Goal: Task Accomplishment & Management: Manage account settings

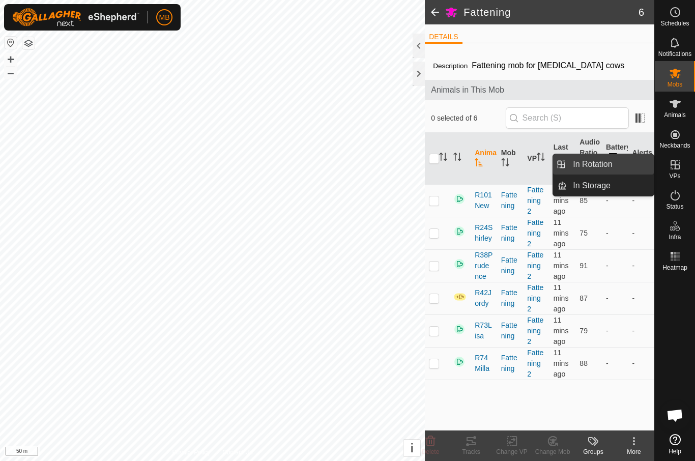
click at [631, 163] on link "In Rotation" at bounding box center [610, 164] width 87 height 20
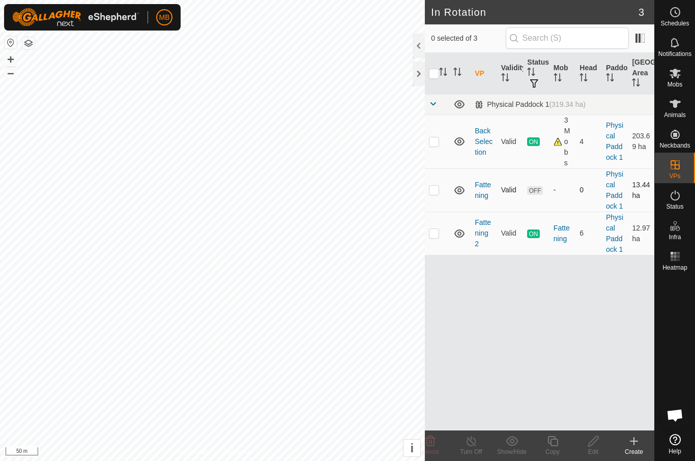
click at [443, 196] on td at bounding box center [437, 189] width 24 height 43
click at [433, 439] on icon at bounding box center [430, 441] width 12 height 12
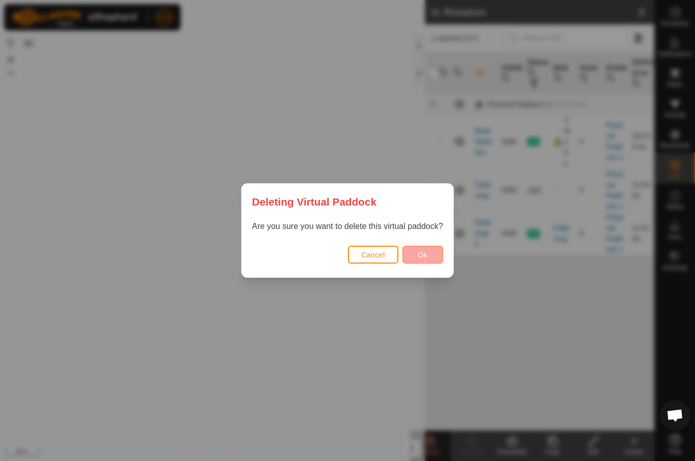
click at [429, 262] on button "Ok" at bounding box center [422, 255] width 41 height 18
checkbox input "false"
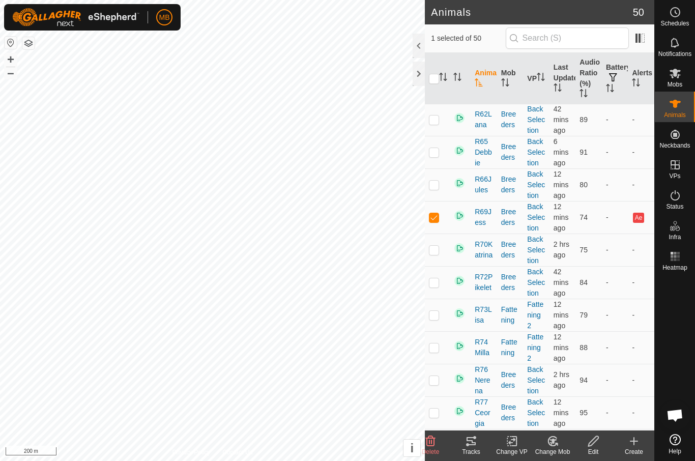
scroll to position [987, 0]
click at [470, 448] on div "Tracks" at bounding box center [471, 451] width 41 height 9
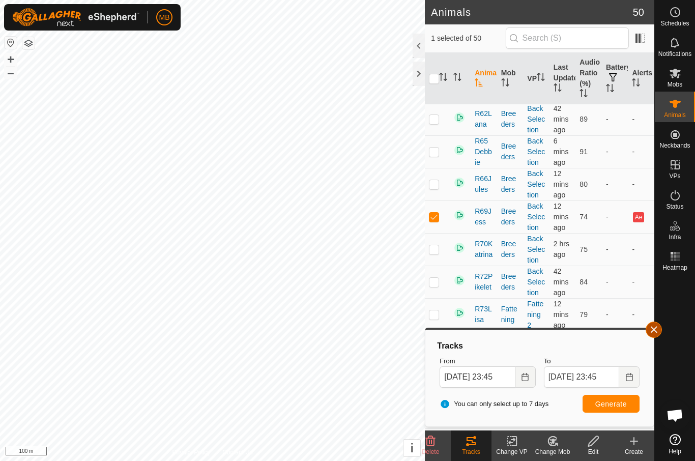
click at [659, 329] on button "button" at bounding box center [654, 329] width 16 height 16
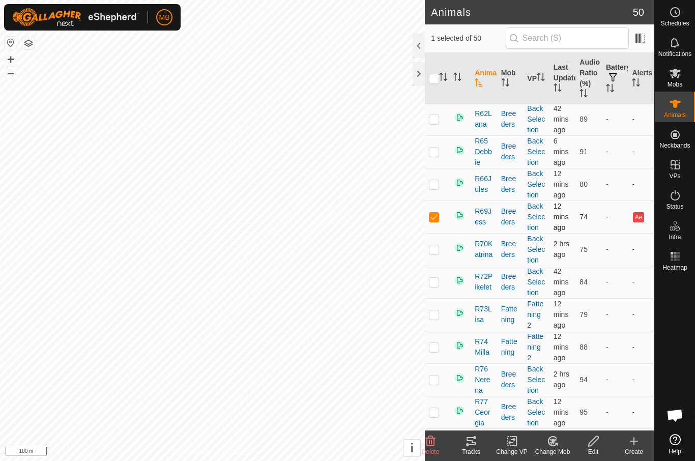
click at [429, 219] on p-checkbox at bounding box center [434, 217] width 10 height 8
checkbox input "false"
